Goal: Task Accomplishment & Management: Complete application form

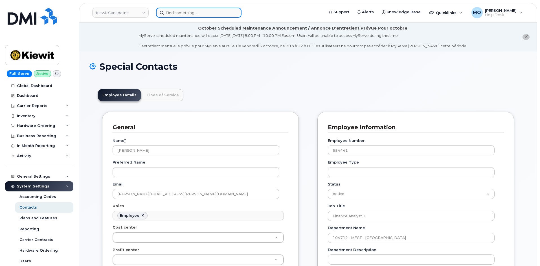
click at [177, 12] on input at bounding box center [198, 13] width 85 height 10
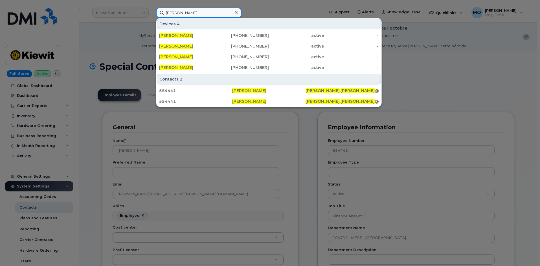
type input "[PERSON_NAME]"
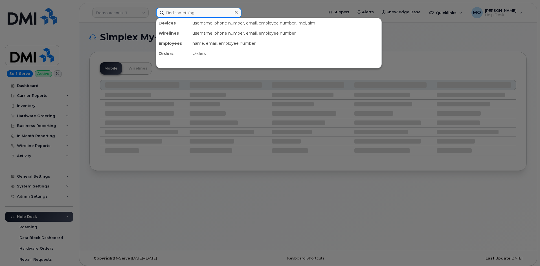
click at [167, 13] on input at bounding box center [198, 13] width 85 height 10
click at [136, 13] on div at bounding box center [270, 133] width 540 height 266
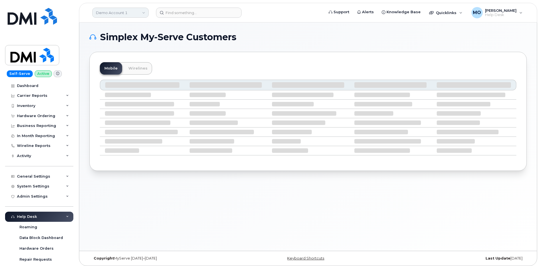
click at [136, 13] on link "Demo Account 1" at bounding box center [120, 13] width 56 height 10
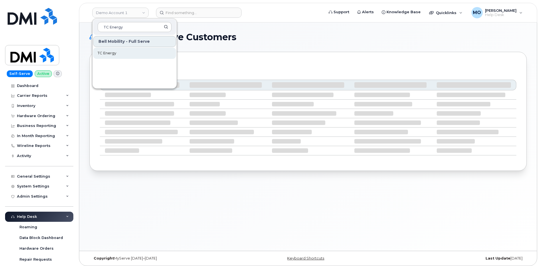
type input "TC Energy"
click at [128, 56] on link "TC Energy" at bounding box center [134, 53] width 83 height 11
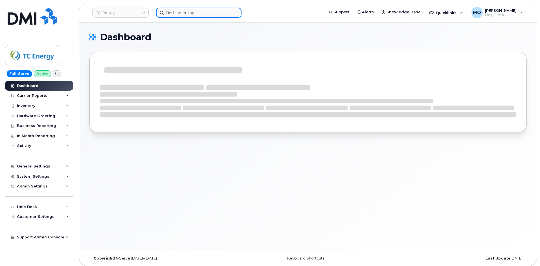
click at [210, 15] on input at bounding box center [198, 13] width 85 height 10
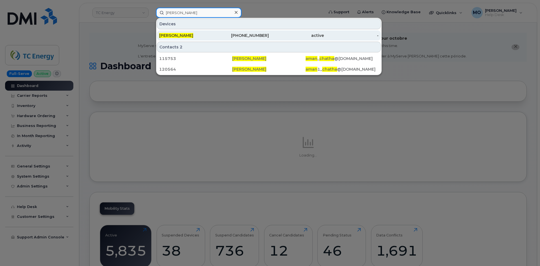
type input "Aman Chatha"
click at [210, 37] on div "Aman Chatha" at bounding box center [186, 36] width 55 height 6
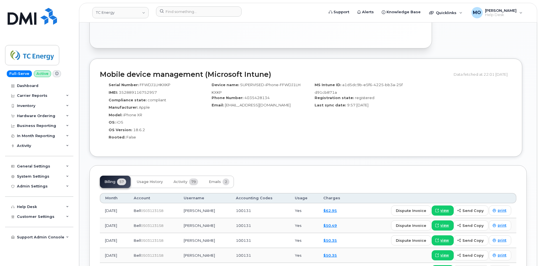
scroll to position [366, 0]
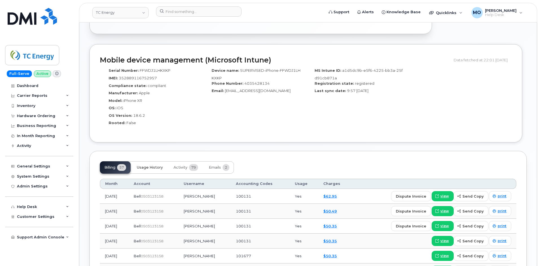
click at [162, 169] on span "Usage History" at bounding box center [150, 167] width 26 height 5
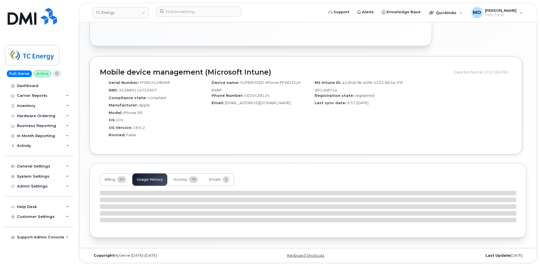
scroll to position [354, 0]
click at [192, 177] on span "79" at bounding box center [193, 179] width 9 height 7
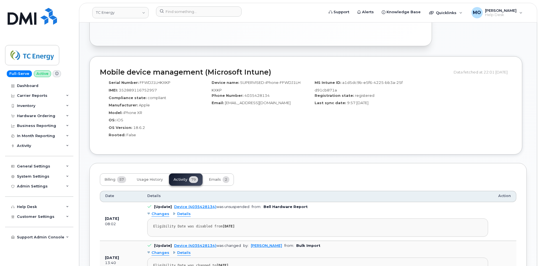
click at [265, 112] on div "Device name: SUPERVISED-iPhone-FFWDJ1LHKXKP Phone Number: 4035428134 Email: ama…" at bounding box center [254, 111] width 103 height 67
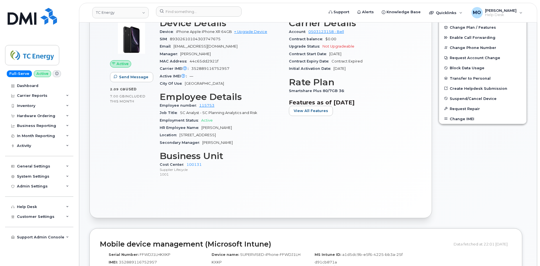
scroll to position [129, 0]
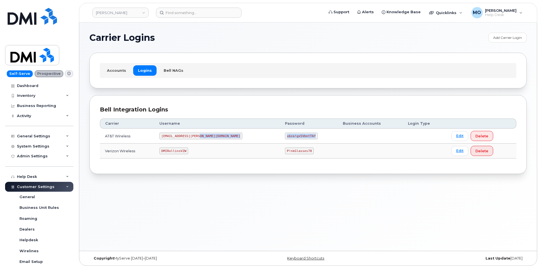
drag, startPoint x: 284, startPoint y: 135, endPoint x: 237, endPoint y: 139, distance: 47.0
click at [237, 139] on tr "AT&T Wireless MS-Rollins@dminc.com u$za!gx5VbntTAf Edit Delete" at bounding box center [308, 136] width 416 height 15
copy tr "u$za!gx5VbntTAf"
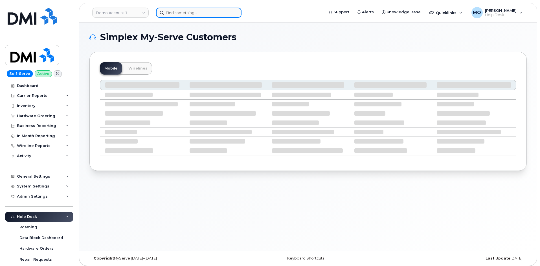
click at [190, 14] on input at bounding box center [198, 13] width 85 height 10
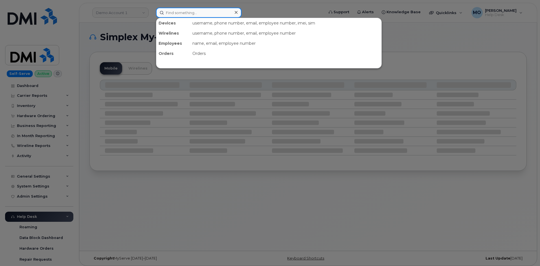
paste input "[PERSON_NAME]"
type input "[PERSON_NAME]"
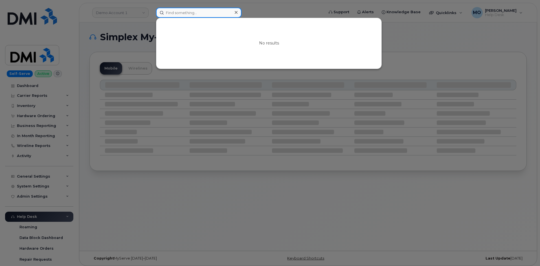
click at [182, 9] on input at bounding box center [198, 13] width 85 height 10
paste input "301349"
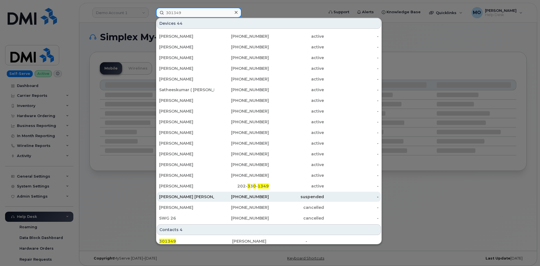
scroll to position [125, 0]
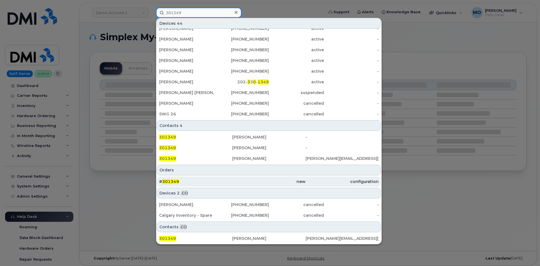
type input "301349"
click at [235, 180] on div "new" at bounding box center [268, 182] width 73 height 6
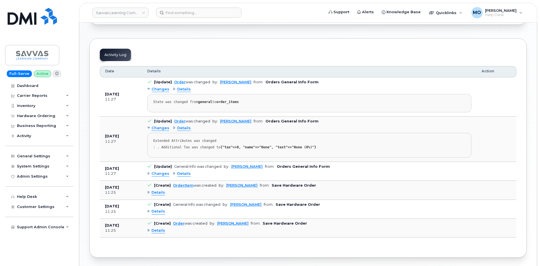
scroll to position [279, 0]
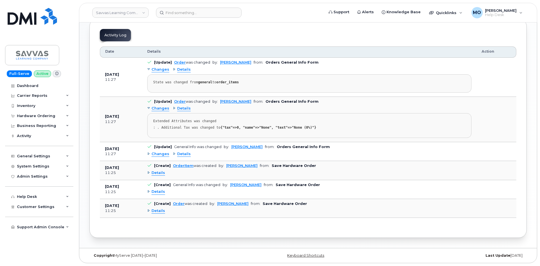
click at [160, 70] on span "Changes" at bounding box center [160, 69] width 18 height 5
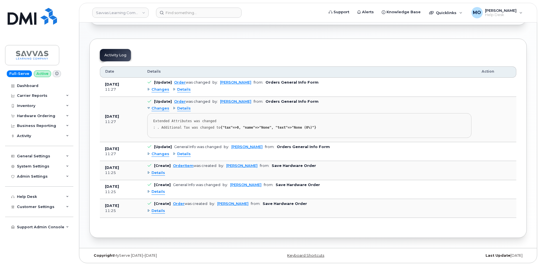
scroll to position [259, 0]
click at [177, 83] on link "Order" at bounding box center [180, 82] width 12 height 4
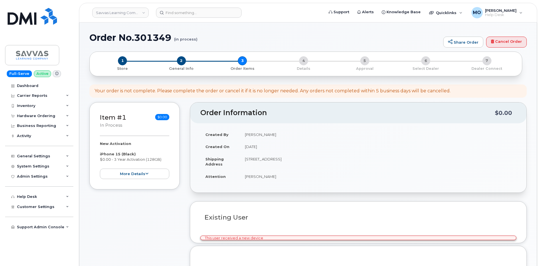
select select
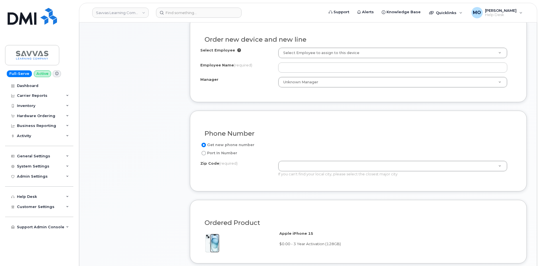
scroll to position [198, 0]
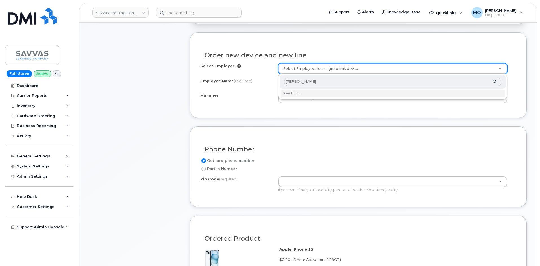
type input "[PERSON_NAME]"
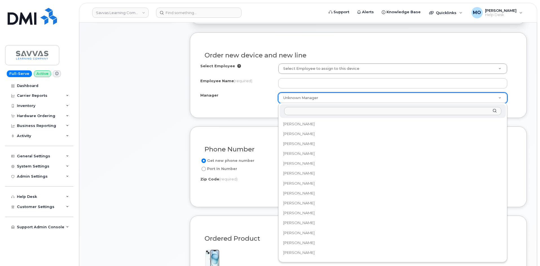
scroll to position [3586, 0]
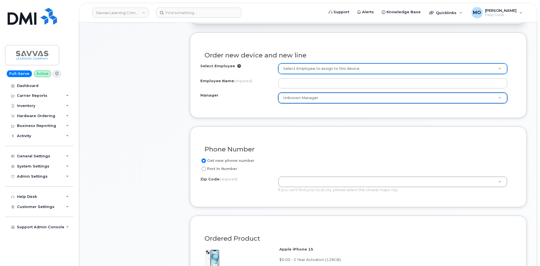
type input "K"
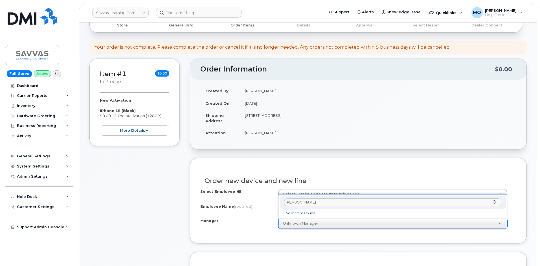
scroll to position [29, 0]
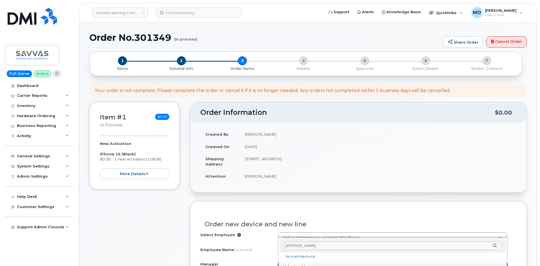
type input "Laura K"
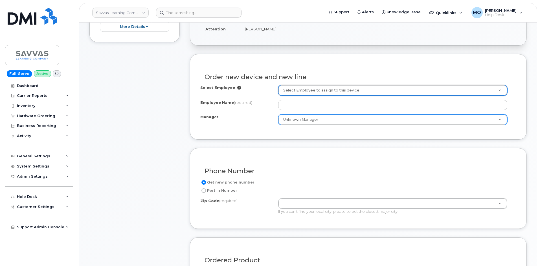
scroll to position [170, 0]
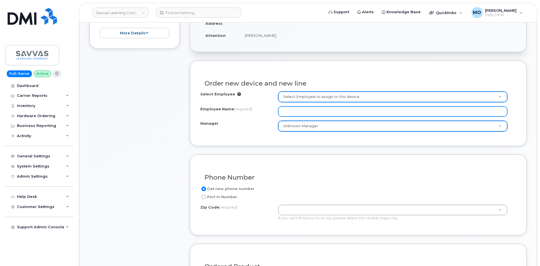
click at [321, 114] on input "Employee Name (required)" at bounding box center [392, 112] width 229 height 10
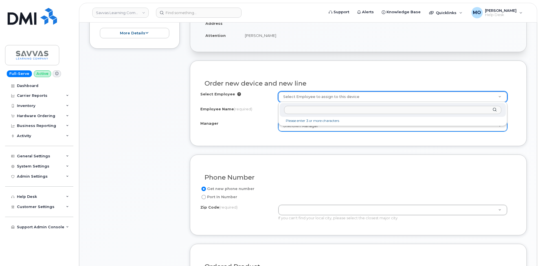
paste input "[PERSON_NAME]"
type input "[PERSON_NAME]"
type input "2015317"
type input "[PERSON_NAME]"
select select "6M21 - Intervention & Suppl"
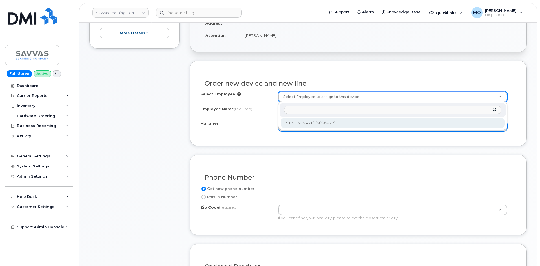
select select "2384718"
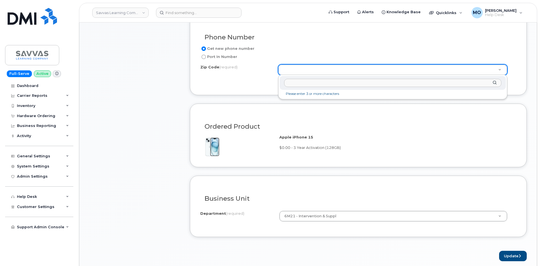
scroll to position [311, 0]
type input "97220"
type input "97220 (Portland, OR)"
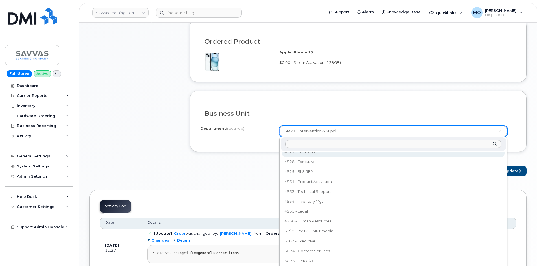
scroll to position [725, 0]
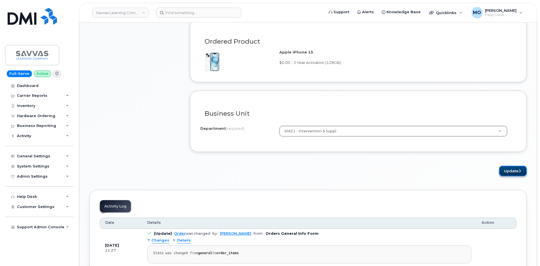
click at [501, 169] on button "Update" at bounding box center [513, 171] width 28 height 10
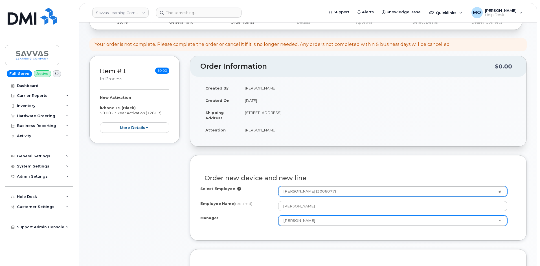
scroll to position [1, 0]
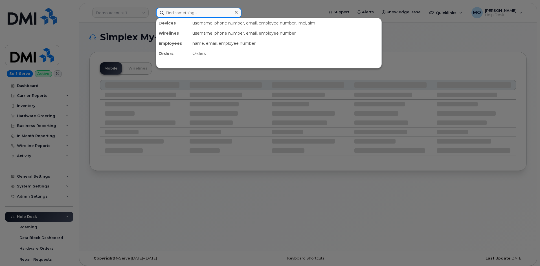
click at [226, 14] on input at bounding box center [198, 13] width 85 height 10
paste input "301349"
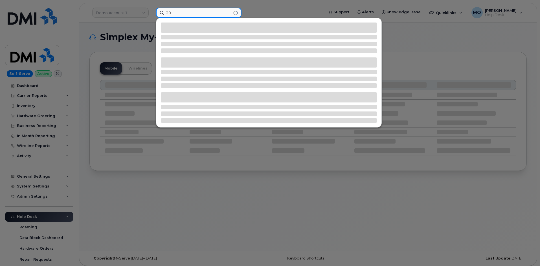
type input "3"
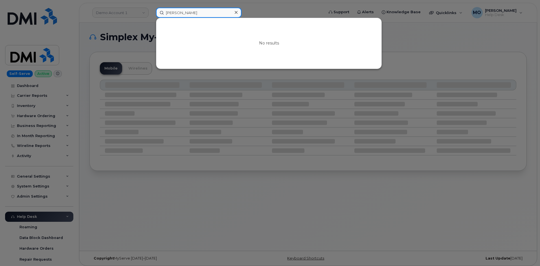
type input "[PERSON_NAME]"
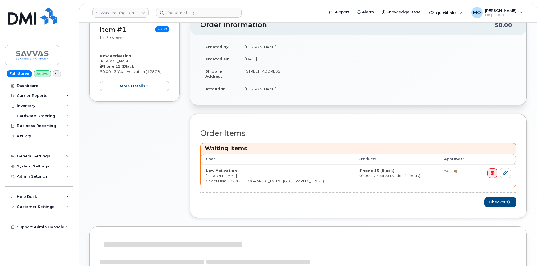
scroll to position [170, 0]
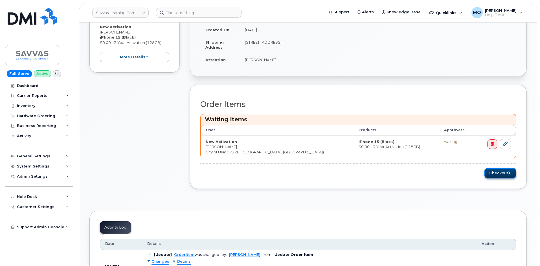
click at [491, 175] on button "Checkout" at bounding box center [500, 173] width 32 height 10
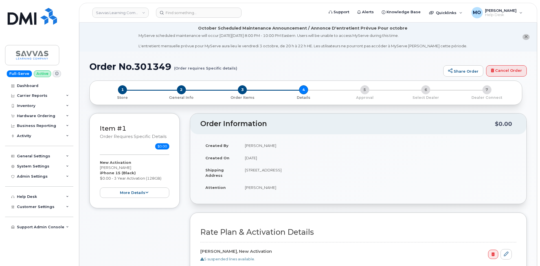
scroll to position [141, 0]
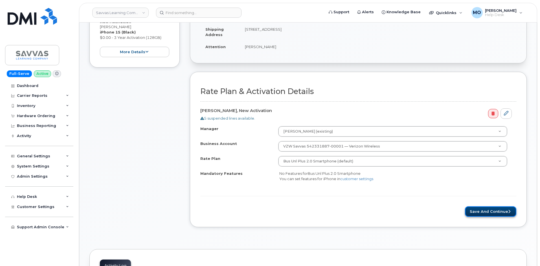
click at [483, 208] on button "Save and Continue" at bounding box center [490, 212] width 51 height 10
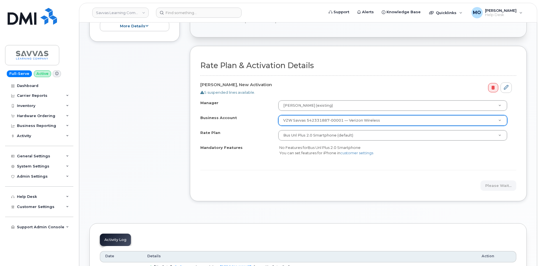
scroll to position [169, 0]
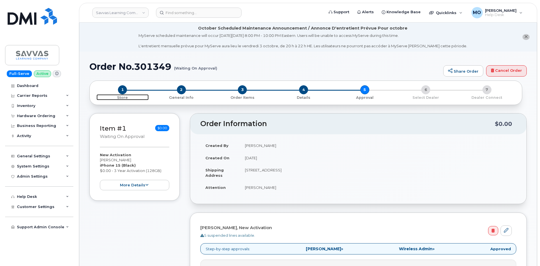
click at [123, 95] on span "Store" at bounding box center [122, 97] width 52 height 6
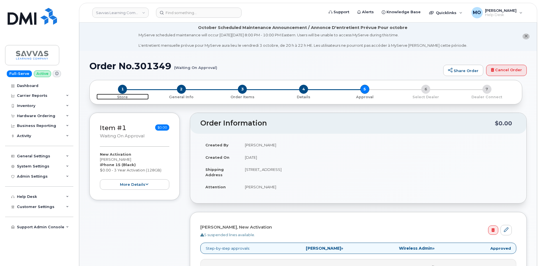
scroll to position [53, 0]
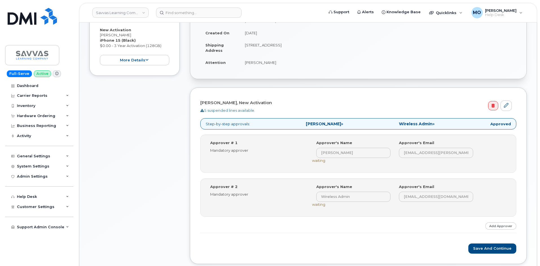
scroll to position [169, 0]
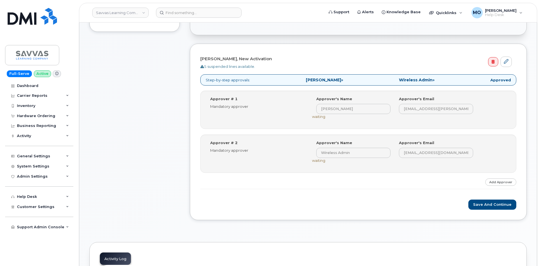
click at [320, 114] on div "Select Approver [PERSON_NAME] ([PERSON_NAME][EMAIL_ADDRESS][PERSON_NAME][PERSON…" at bounding box center [397, 107] width 170 height 23
click at [306, 160] on div "Approver # 2 Mandatory approver Select Approver Wireless Admin ([EMAIL_ADDRESS]…" at bounding box center [358, 153] width 305 height 27
click at [305, 160] on div "Approver # 2 Mandatory approver Select Approver Wireless Admin ([EMAIL_ADDRESS]…" at bounding box center [358, 153] width 305 height 27
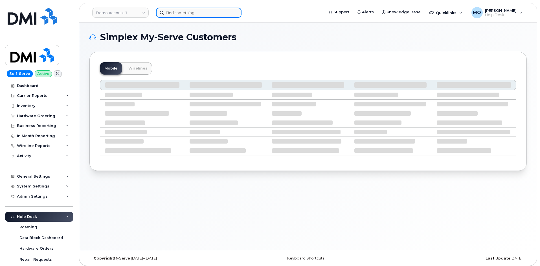
click at [167, 14] on input at bounding box center [198, 13] width 85 height 10
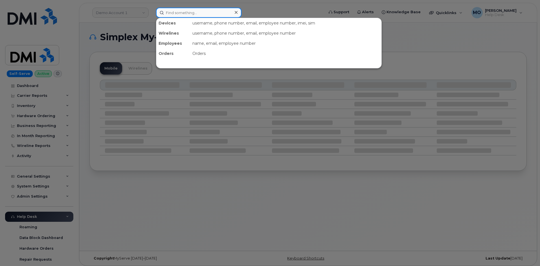
paste input "7242443104"
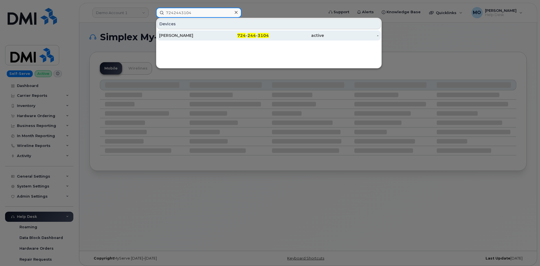
type input "7242443104"
click at [232, 37] on div "724 - 244 - 3104" at bounding box center [241, 36] width 55 height 6
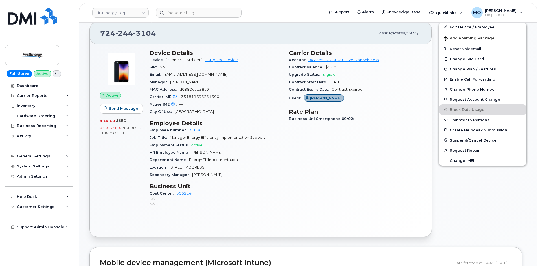
scroll to position [136, 0]
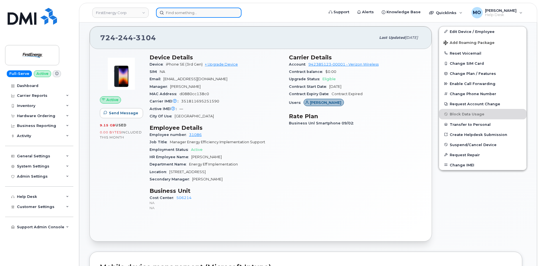
click at [182, 11] on input at bounding box center [198, 13] width 85 height 10
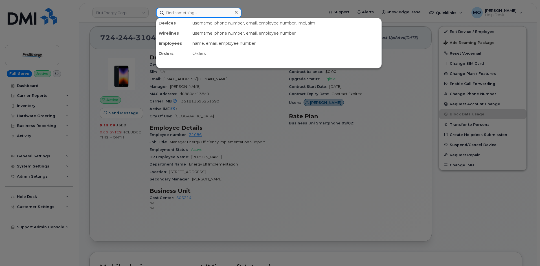
paste input "[PERSON_NAME] Pellicceione"
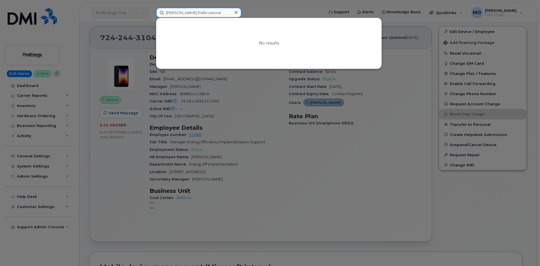
click at [166, 14] on input "[PERSON_NAME] Pellicceione" at bounding box center [198, 13] width 85 height 10
type input "[PERSON_NAME] Pellicceione"
